Goal: Information Seeking & Learning: Find specific fact

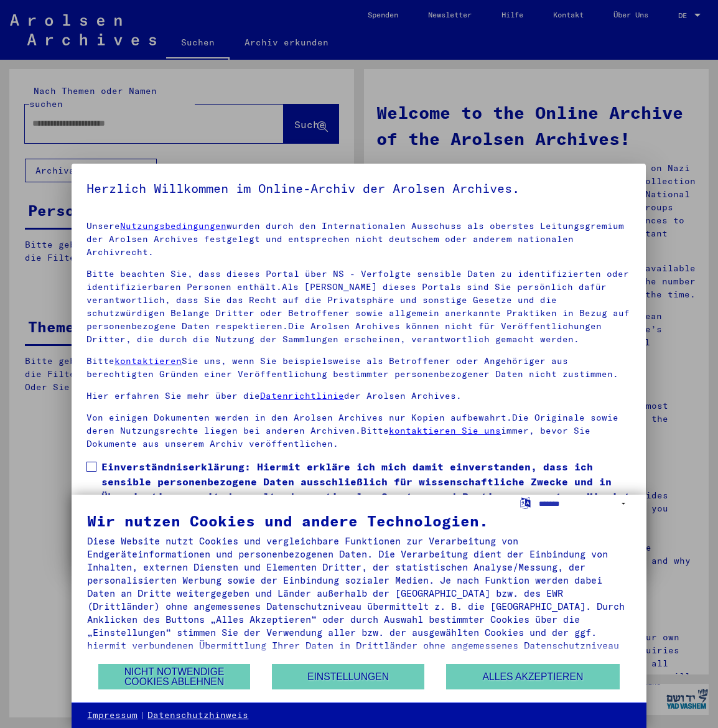
type input "******"
click at [138, 114] on div at bounding box center [359, 364] width 718 height 728
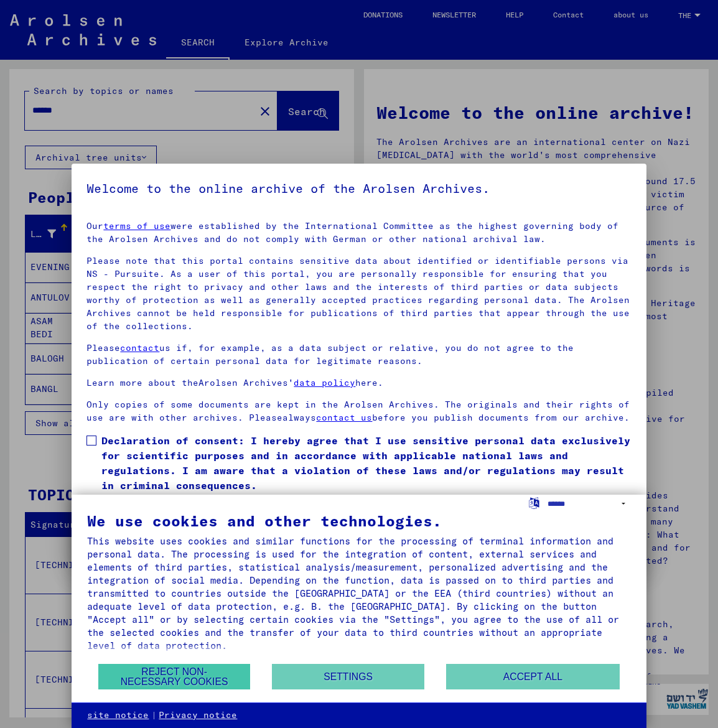
click at [170, 676] on button "REJECT NON-NECESSARY COOKIES" at bounding box center [174, 677] width 152 height 26
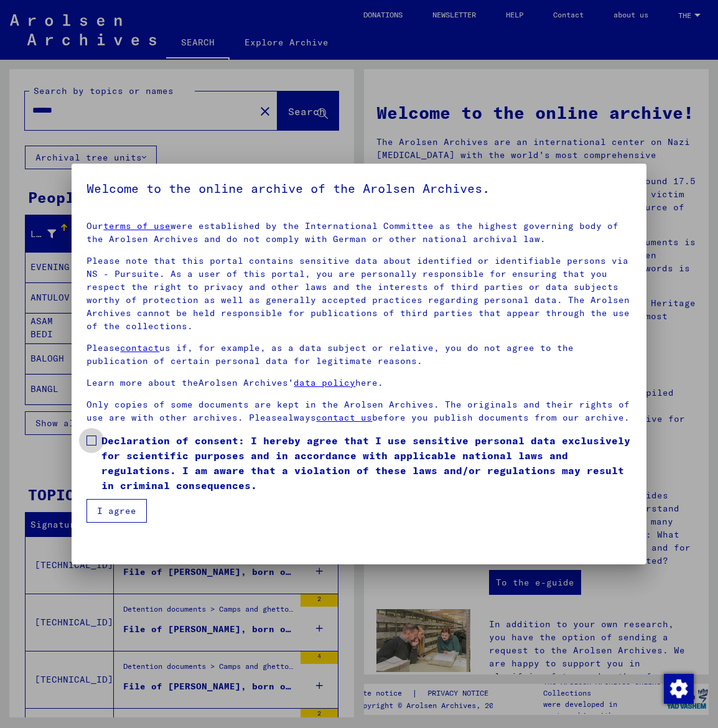
click at [100, 448] on label "Declaration of consent: I hereby agree that I use sensitive personal data exclu…" at bounding box center [358, 463] width 544 height 60
click at [128, 507] on button "I agree" at bounding box center [116, 511] width 60 height 24
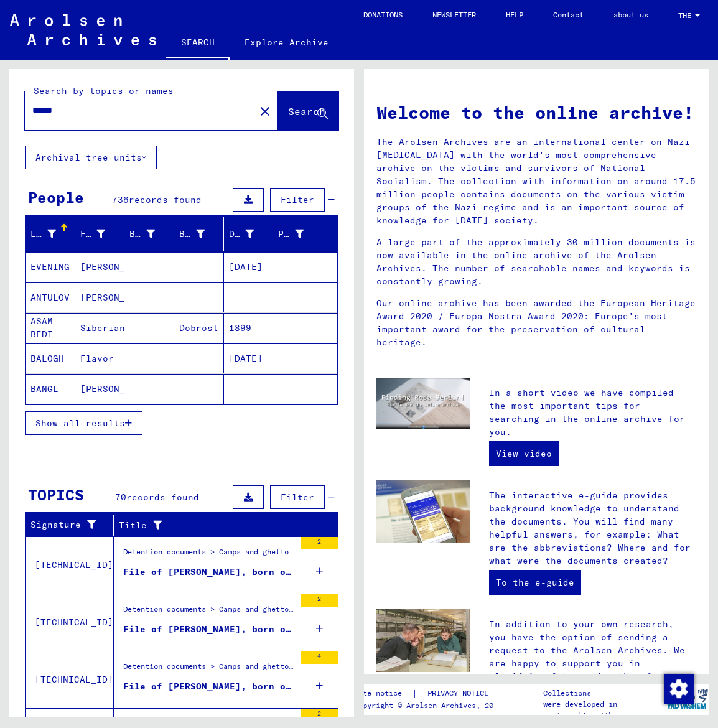
click at [64, 419] on span "Show all results" at bounding box center [80, 423] width 90 height 11
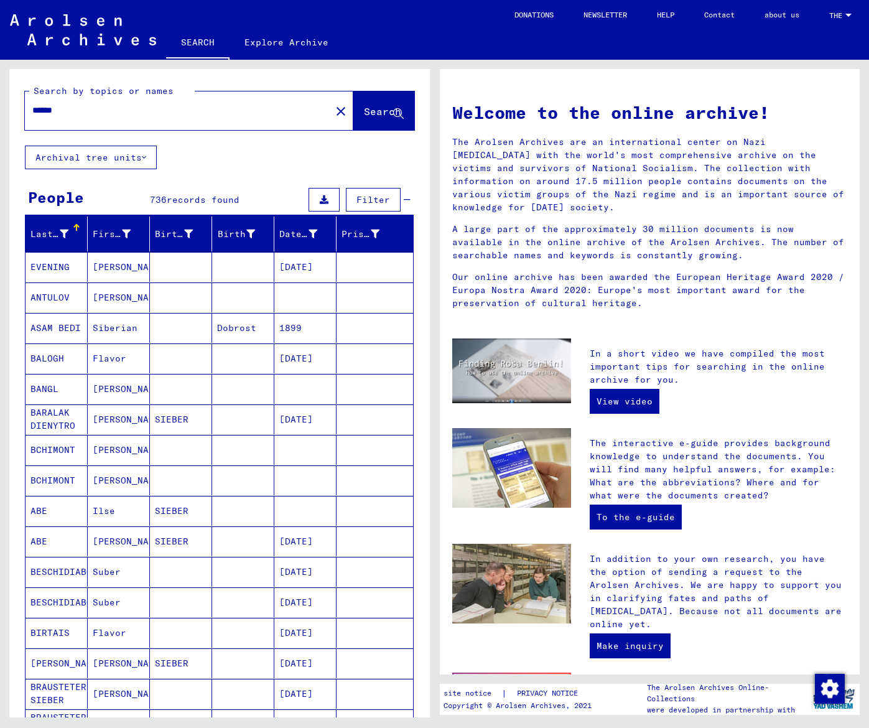
click at [65, 232] on icon at bounding box center [64, 234] width 9 height 9
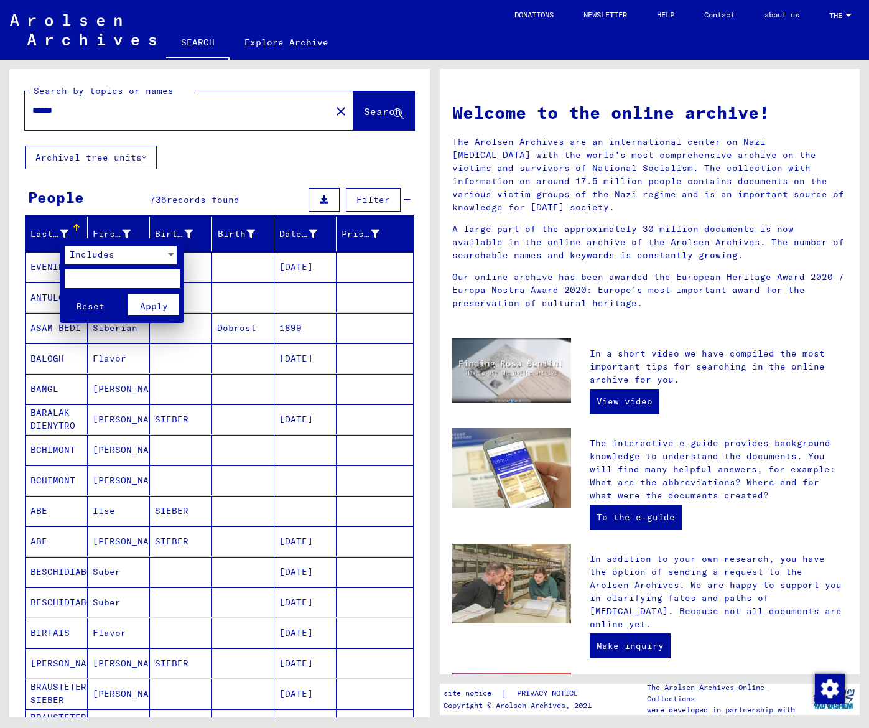
click at [159, 168] on div at bounding box center [434, 364] width 869 height 728
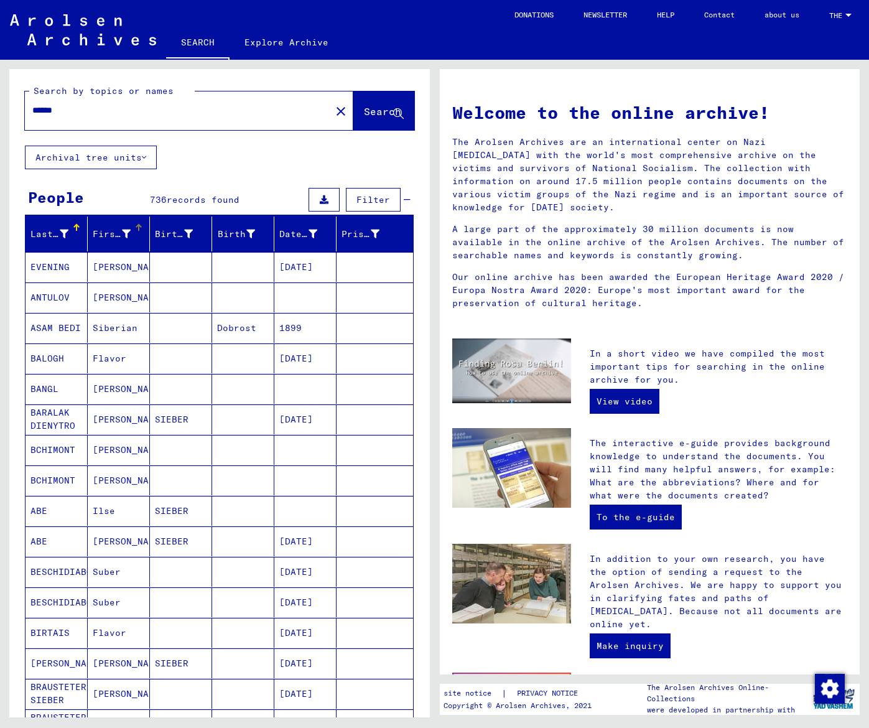
click at [124, 240] on div at bounding box center [126, 234] width 9 height 13
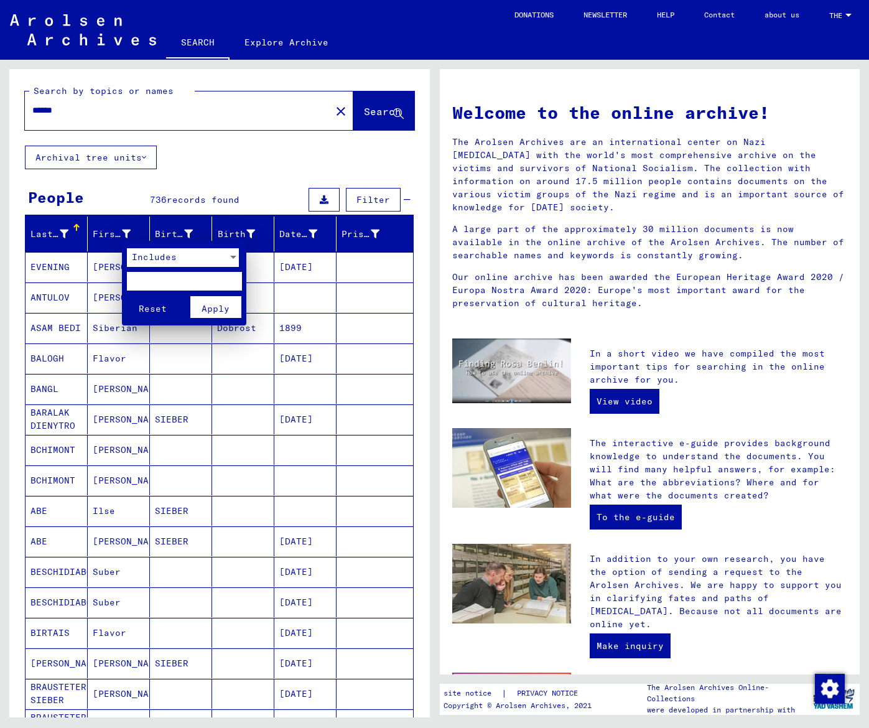
click at [139, 279] on input "text" at bounding box center [184, 281] width 115 height 19
type input "*******"
click at [202, 301] on button "Apply" at bounding box center [216, 307] width 52 height 22
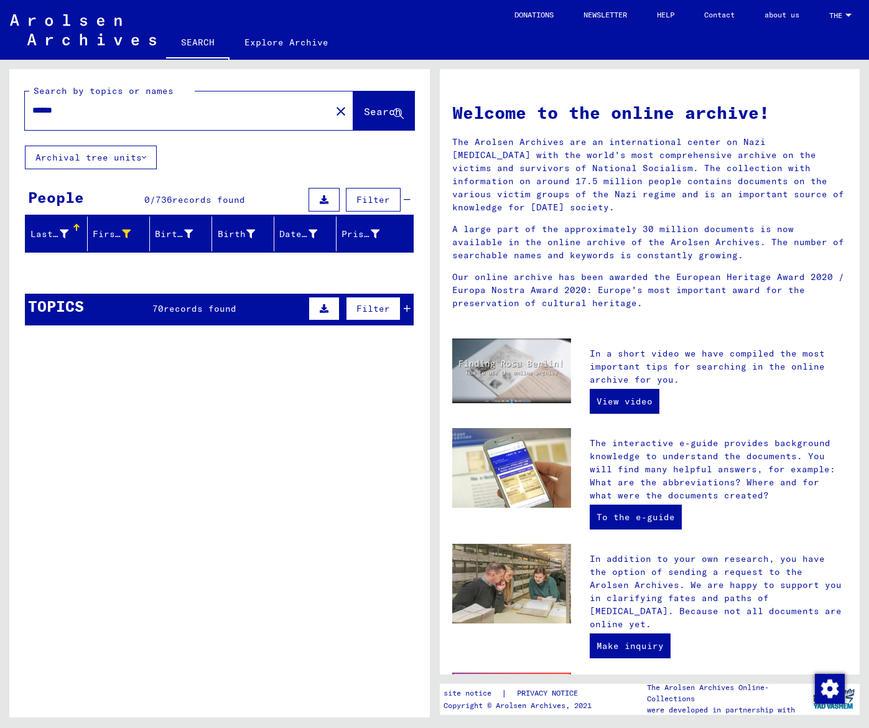
click at [406, 314] on div "Filter" at bounding box center [358, 309] width 105 height 30
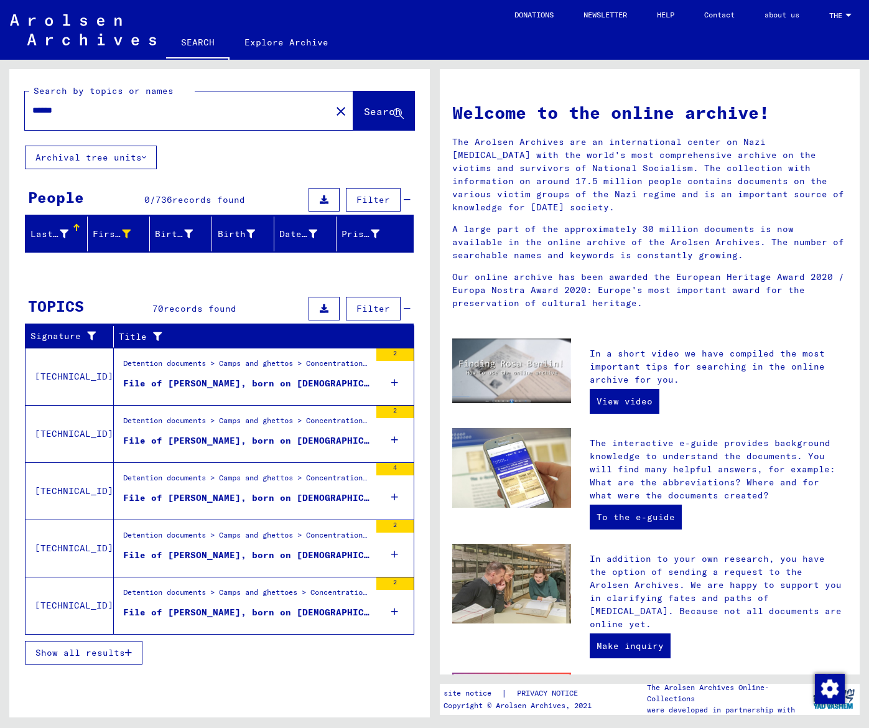
click at [98, 658] on button "Show all results" at bounding box center [84, 653] width 118 height 24
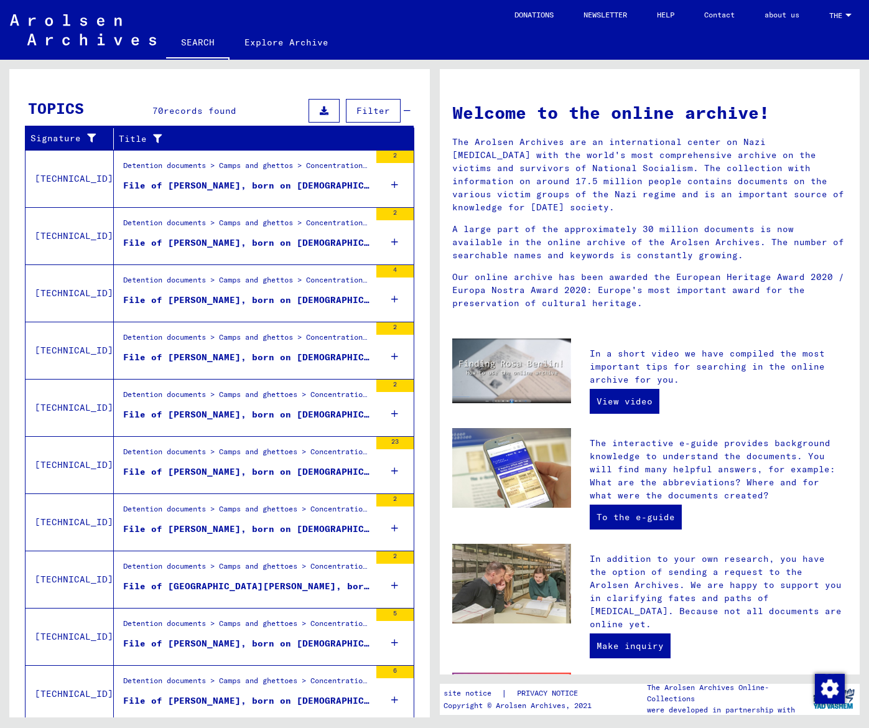
scroll to position [162, 0]
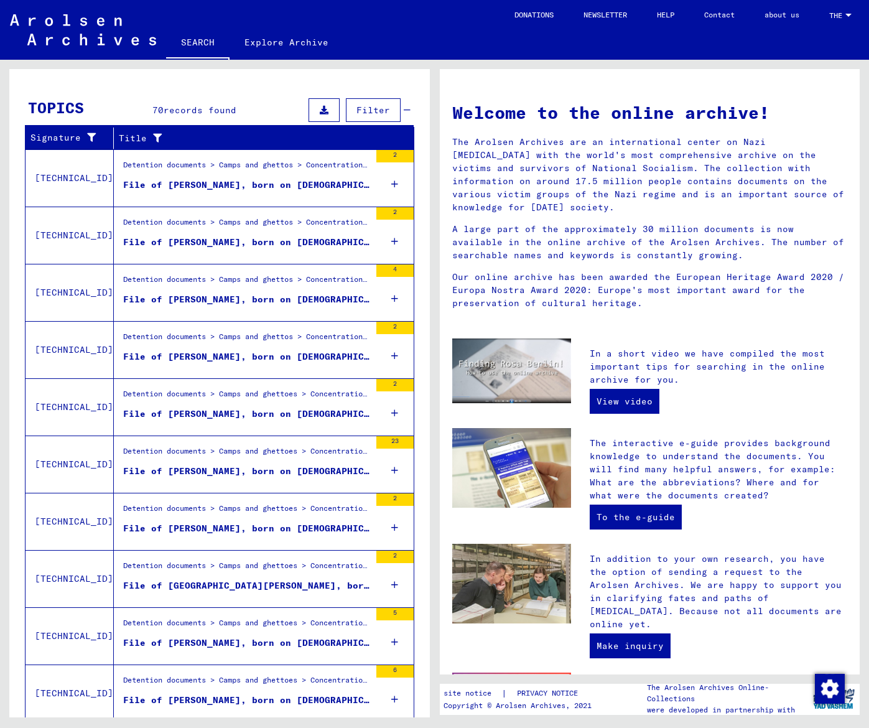
click at [279, 526] on div "File of [PERSON_NAME], born on [DEMOGRAPHIC_DATA]" at bounding box center [246, 528] width 247 height 13
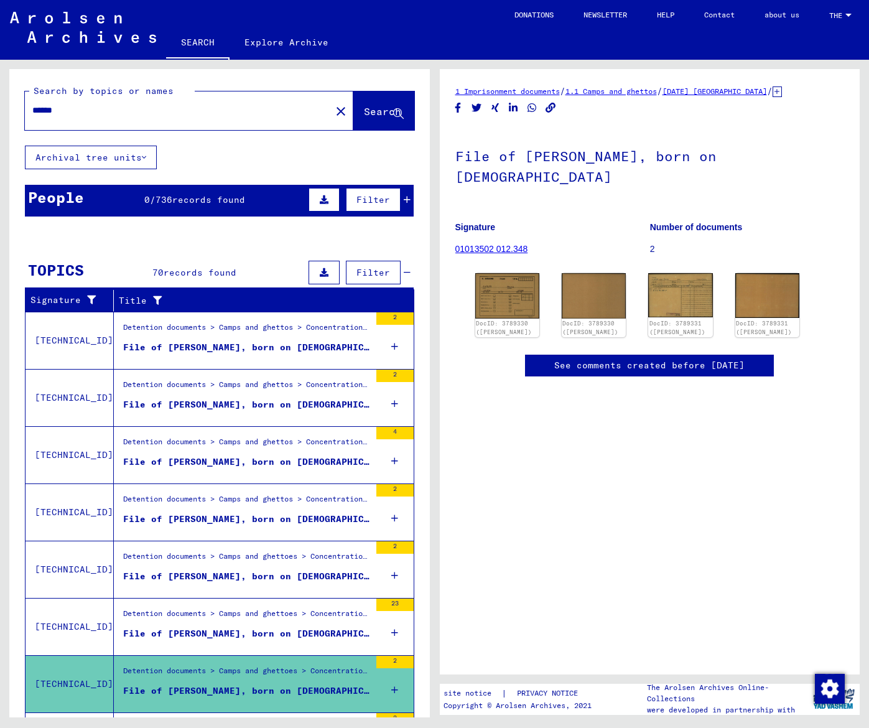
click at [146, 160] on button "Archival tree units" at bounding box center [91, 158] width 132 height 24
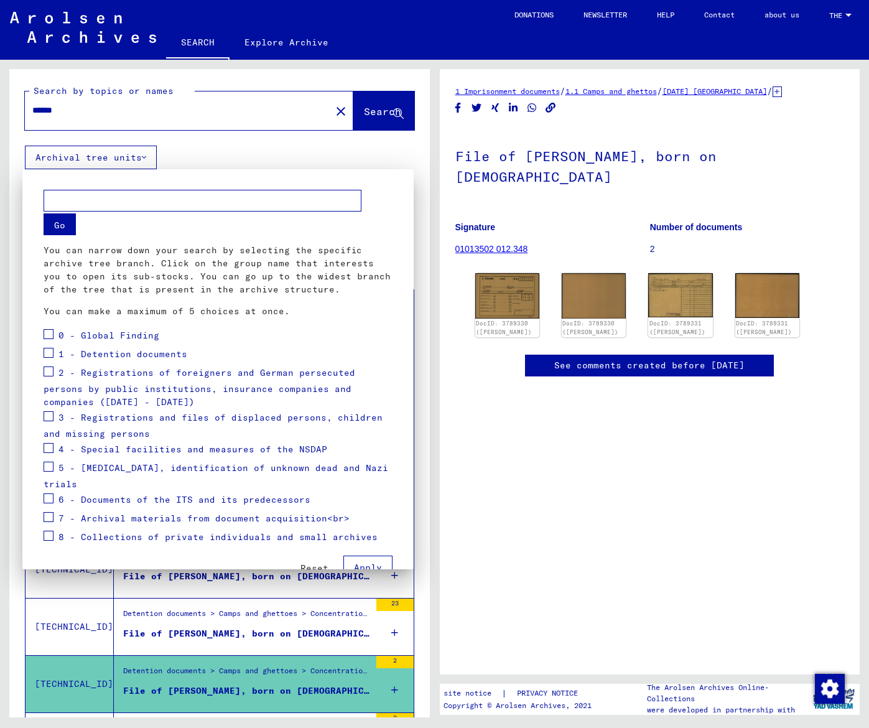
click at [189, 172] on mat-dialog-container "Go You can narrow down your search by selecting the specific archive tree branc…" at bounding box center [217, 369] width 391 height 401
click at [469, 365] on div at bounding box center [434, 364] width 869 height 728
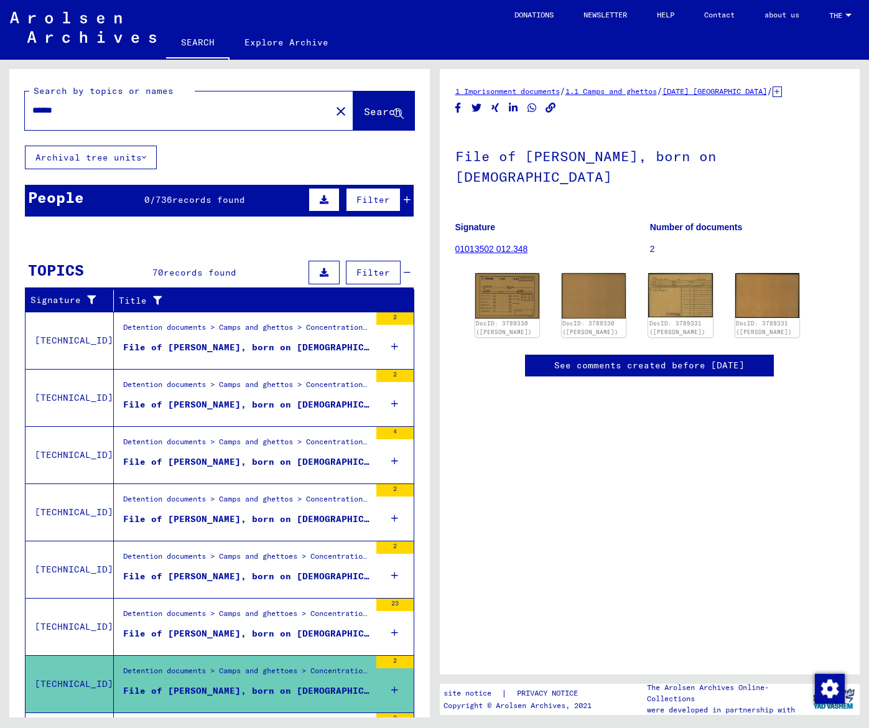
click at [64, 41] on img at bounding box center [83, 27] width 146 height 31
